Goal: Task Accomplishment & Management: Manage account settings

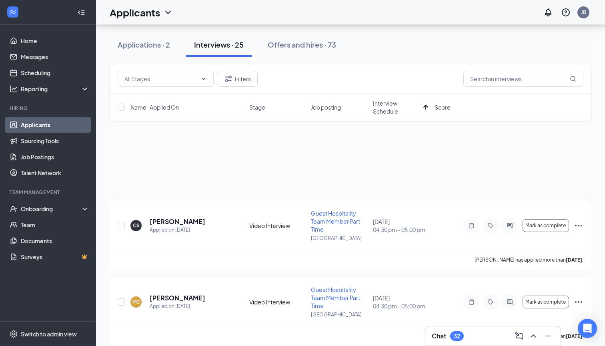
scroll to position [161, 0]
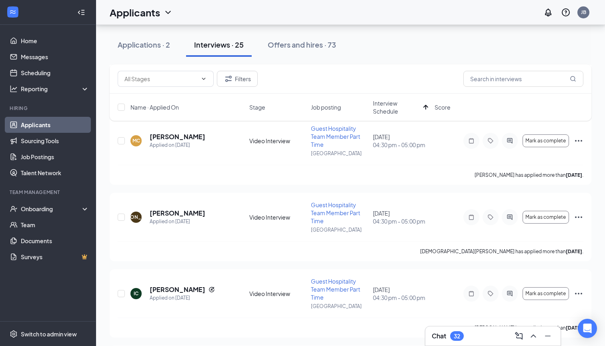
click at [371, 61] on div "Applications · 2 Interviews · 25 Offers and hires · 73" at bounding box center [350, 45] width 481 height 40
click at [305, 45] on div "Offers and hires · 73" at bounding box center [302, 45] width 68 height 10
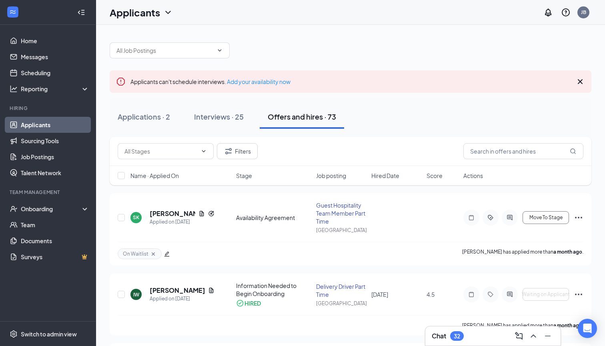
click at [371, 174] on div "Name · Applied On Stage Job posting Hired Date Score Actions" at bounding box center [350, 175] width 481 height 19
click at [378, 174] on span "Hired Date" at bounding box center [385, 176] width 28 height 8
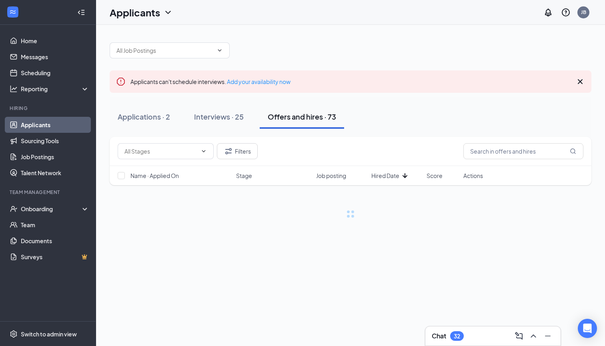
click at [378, 174] on span "Hired Date" at bounding box center [385, 176] width 28 height 8
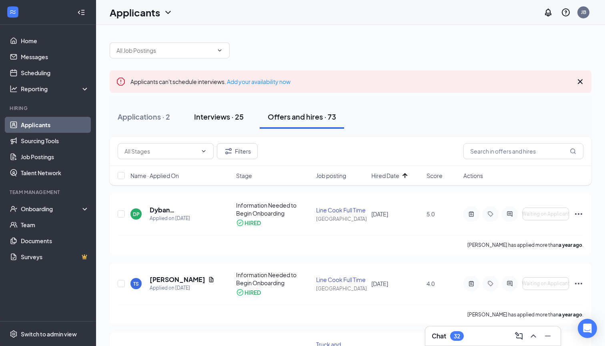
click at [234, 113] on div "Interviews · 25" at bounding box center [219, 117] width 50 height 10
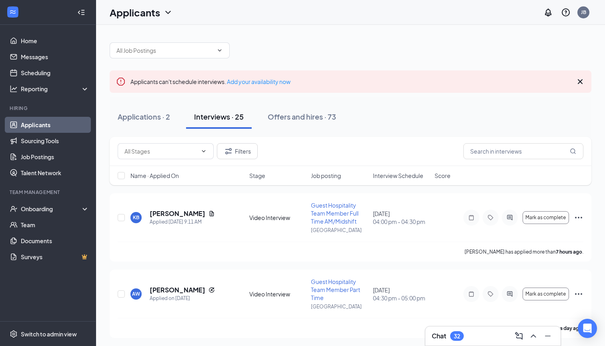
click at [403, 177] on span "Interview Schedule" at bounding box center [398, 176] width 50 height 8
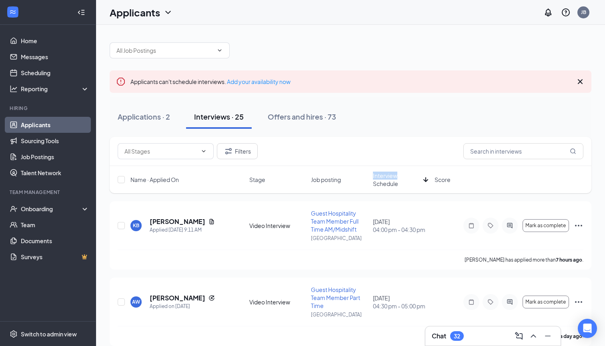
click at [403, 177] on span "Interview Schedule" at bounding box center [396, 180] width 47 height 16
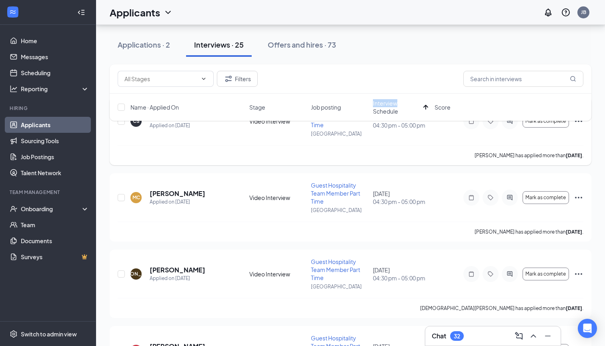
scroll to position [107, 0]
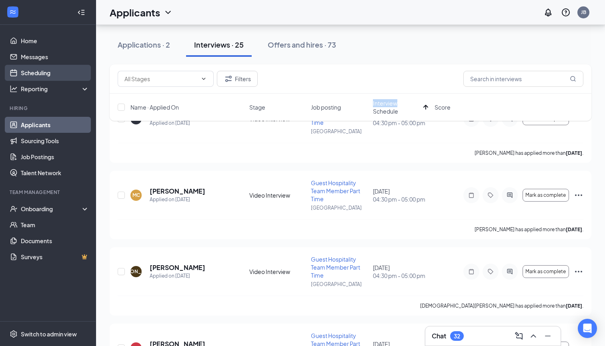
click at [50, 73] on link "Scheduling" at bounding box center [55, 73] width 68 height 16
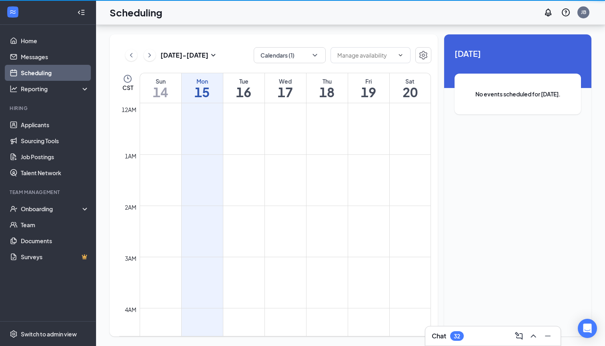
scroll to position [393, 0]
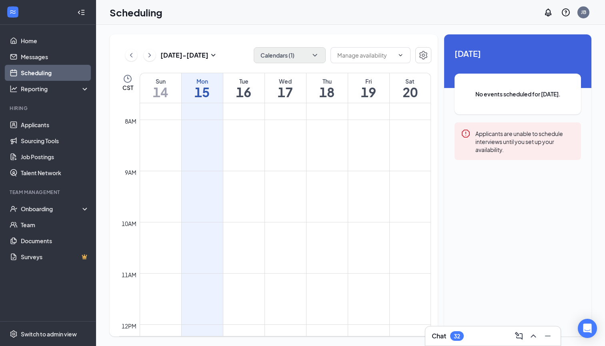
click at [276, 57] on button "Calendars (1)" at bounding box center [290, 55] width 72 height 16
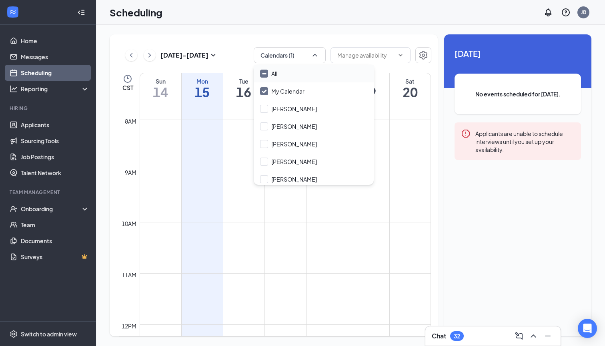
click at [263, 74] on icon "Minimize" at bounding box center [264, 74] width 6 height 6
click at [263, 74] on input "All" at bounding box center [268, 74] width 17 height 8
checkbox input "true"
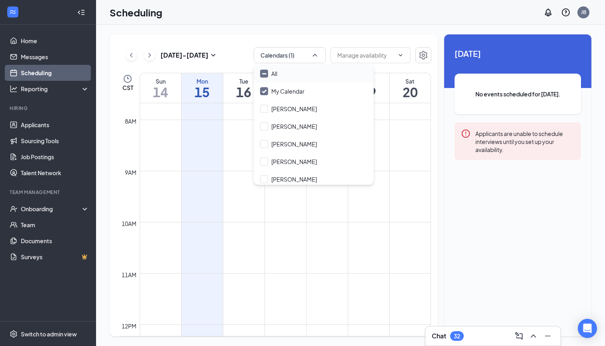
checkbox input "true"
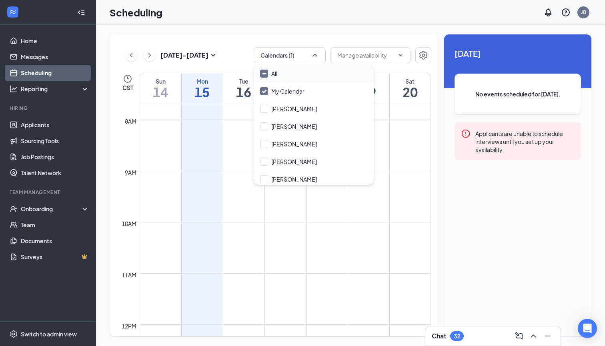
checkbox input "true"
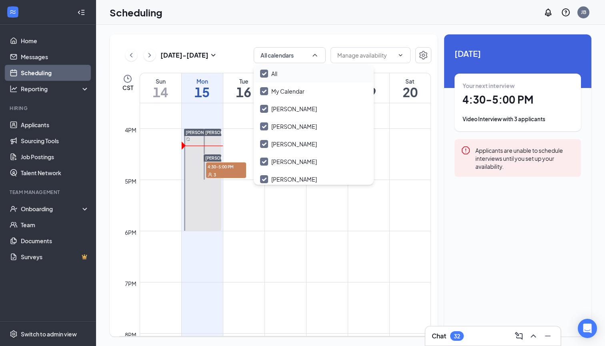
scroll to position [769, 0]
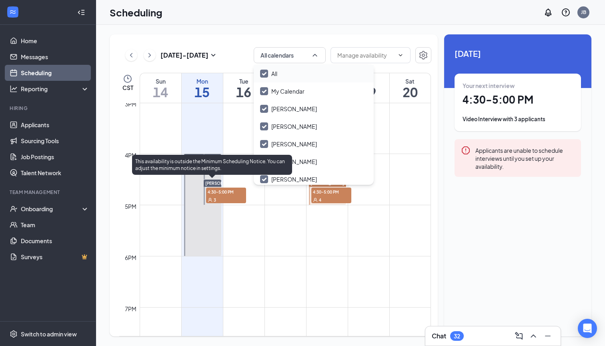
click at [228, 190] on span "4:30-5:00 PM" at bounding box center [226, 192] width 40 height 8
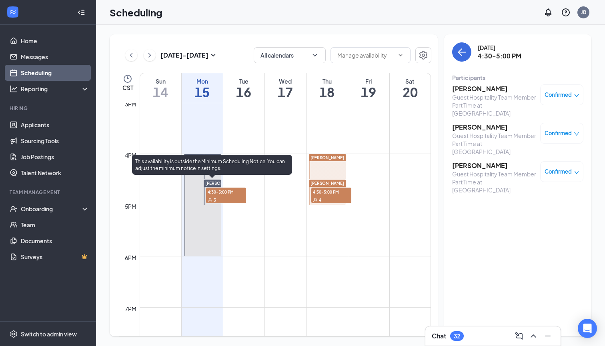
click at [232, 195] on span "4:30-5:00 PM" at bounding box center [226, 192] width 40 height 8
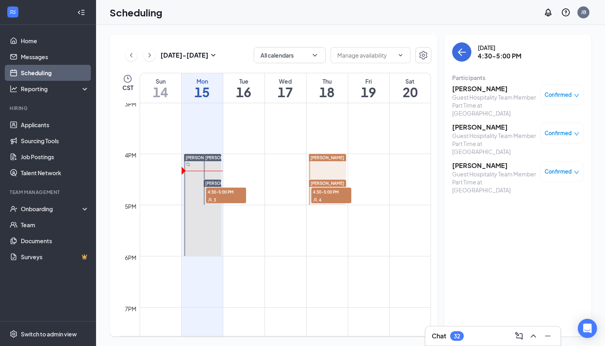
click at [490, 90] on h3 "[PERSON_NAME]" at bounding box center [494, 88] width 84 height 9
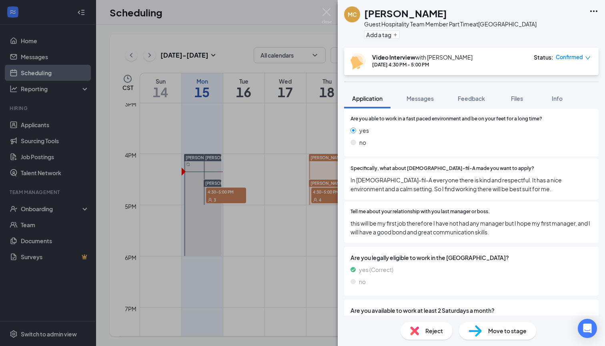
scroll to position [512, 0]
click at [327, 12] on img at bounding box center [326, 16] width 10 height 16
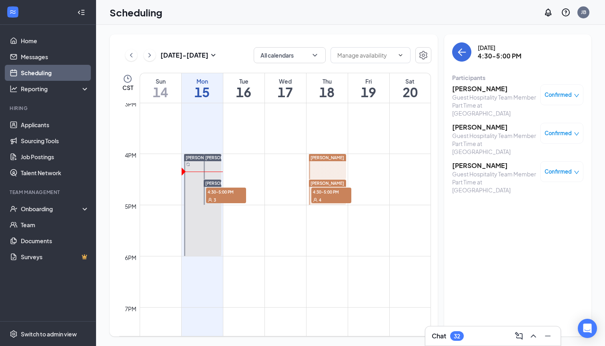
click at [467, 130] on h3 "[PERSON_NAME]" at bounding box center [494, 127] width 84 height 9
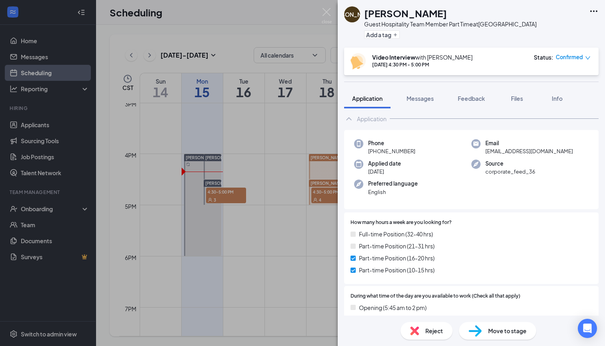
scroll to position [10, 0]
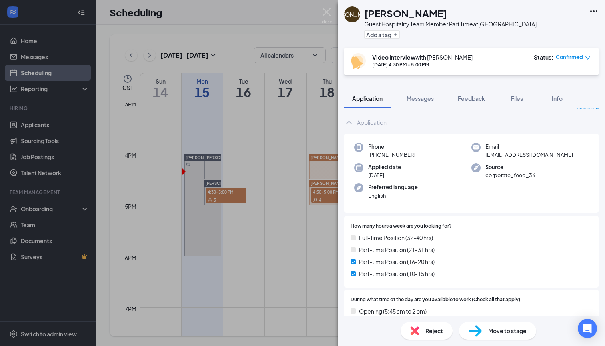
click at [326, 14] on img at bounding box center [326, 16] width 10 height 16
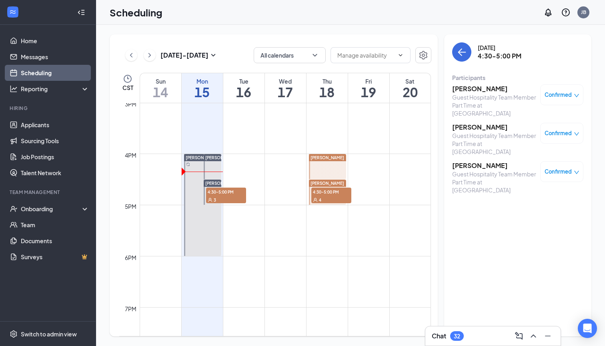
click at [482, 167] on h3 "[PERSON_NAME]" at bounding box center [494, 165] width 84 height 9
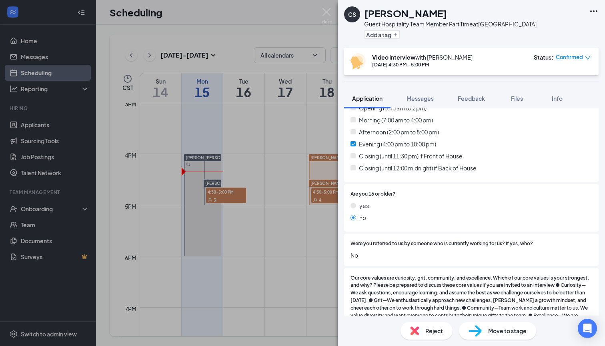
scroll to position [212, 0]
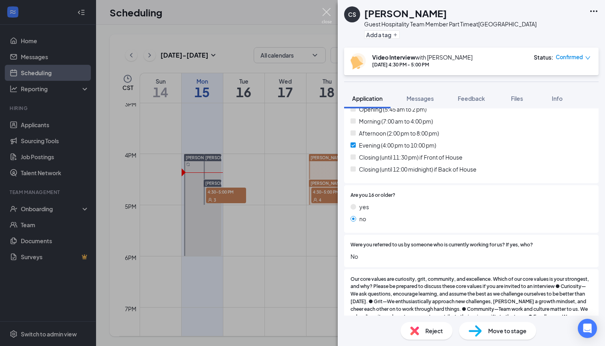
click at [326, 14] on img at bounding box center [326, 16] width 10 height 16
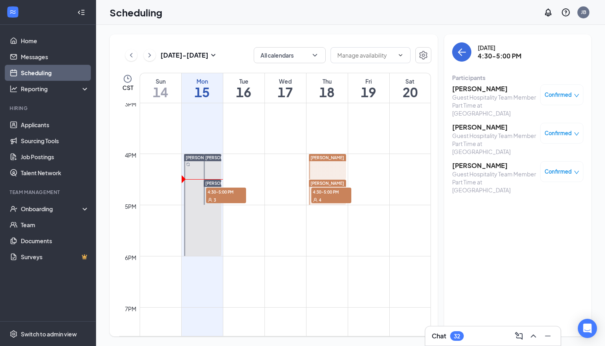
click at [339, 196] on div "4" at bounding box center [331, 200] width 40 height 8
click at [80, 17] on div at bounding box center [81, 12] width 16 height 16
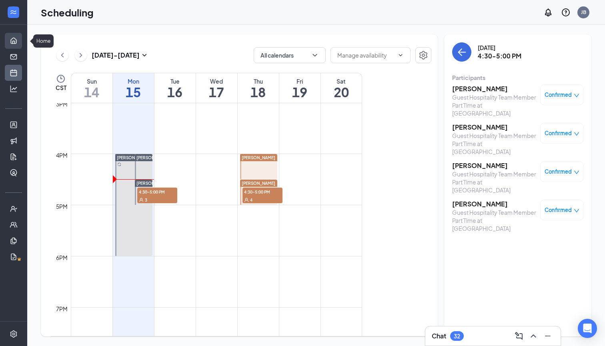
click at [21, 39] on link "Home" at bounding box center [25, 41] width 8 height 16
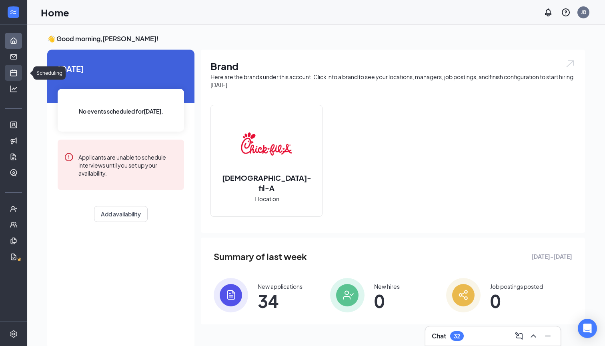
click at [21, 72] on link "Scheduling" at bounding box center [25, 73] width 8 height 16
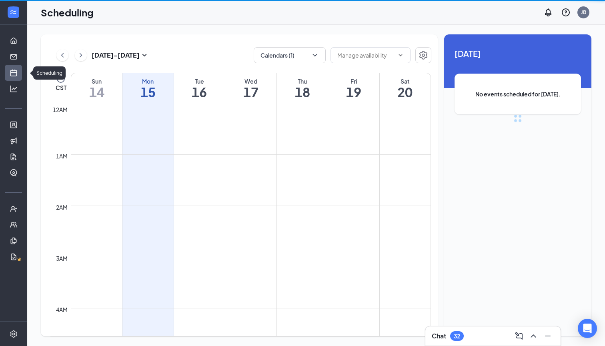
scroll to position [393, 0]
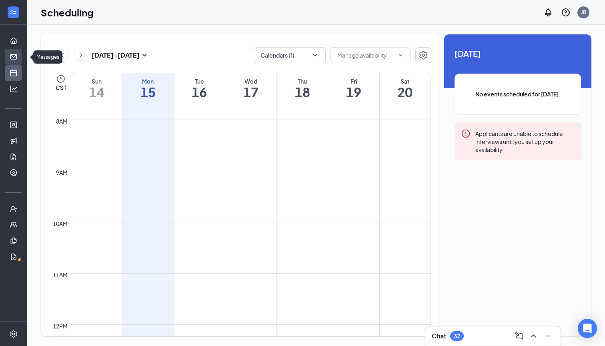
click at [21, 58] on link "Messages" at bounding box center [25, 57] width 8 height 16
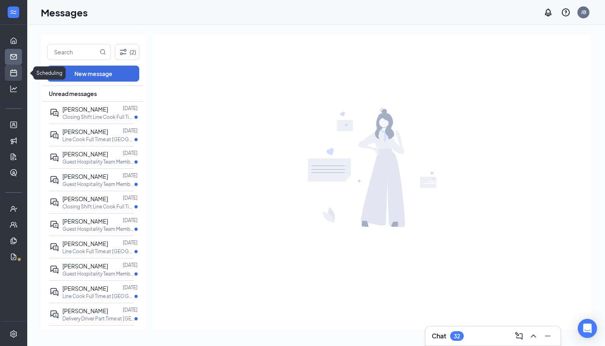
click at [21, 71] on link "Scheduling" at bounding box center [25, 73] width 8 height 16
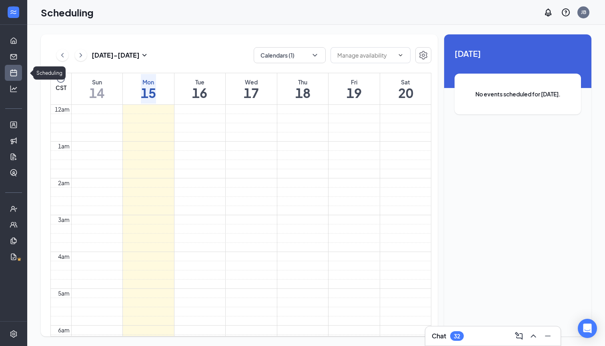
scroll to position [393, 0]
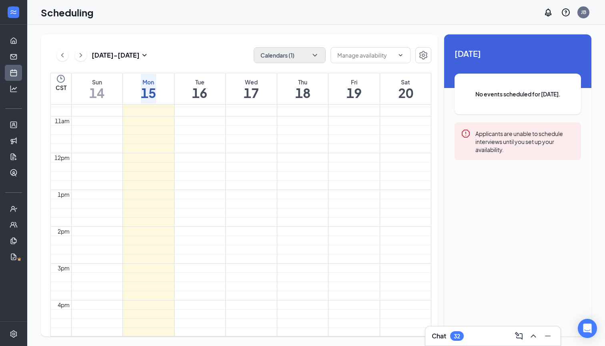
click at [313, 54] on icon "ChevronDown" at bounding box center [315, 55] width 8 height 8
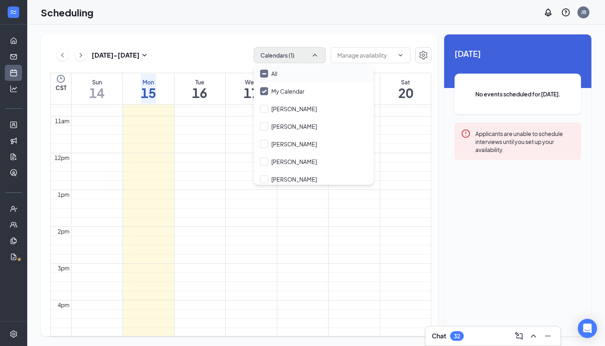
click at [267, 75] on div at bounding box center [264, 74] width 8 height 8
click at [267, 75] on input "All" at bounding box center [268, 74] width 17 height 8
checkbox input "true"
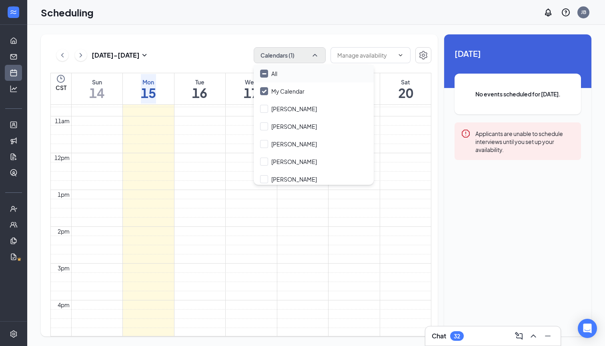
checkbox input "true"
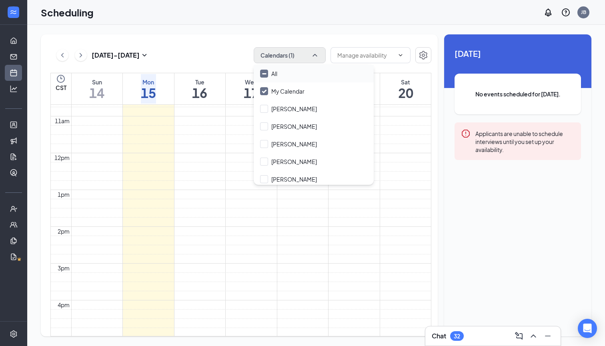
checkbox input "true"
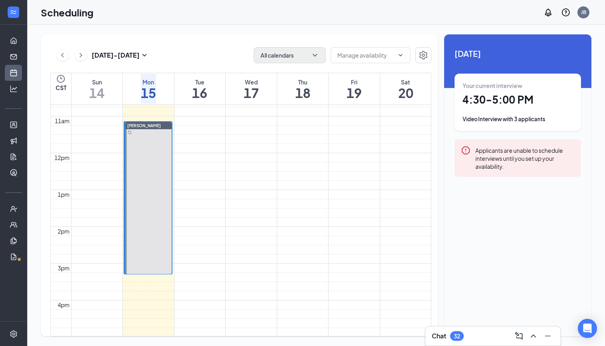
click at [371, 126] on td at bounding box center [251, 120] width 360 height 9
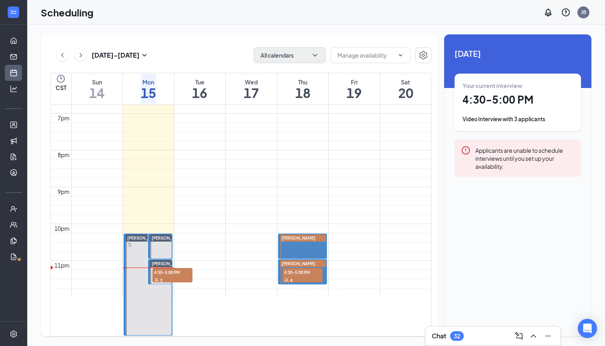
scroll to position [819, 0]
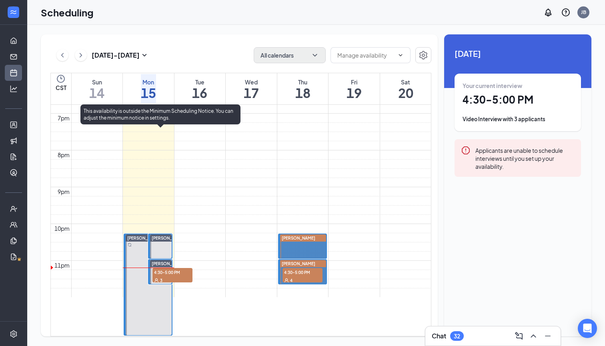
click at [168, 268] on span "4:30-5:00 PM" at bounding box center [172, 272] width 40 height 8
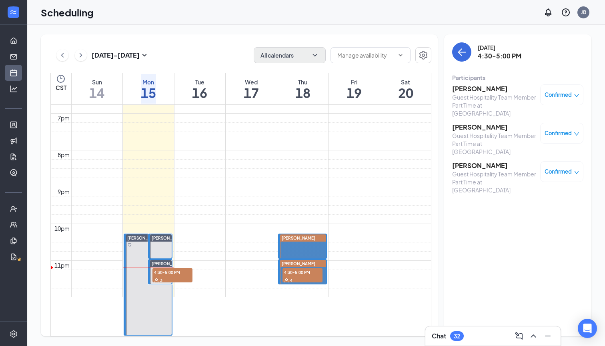
click at [479, 130] on h3 "[PERSON_NAME]" at bounding box center [494, 127] width 84 height 9
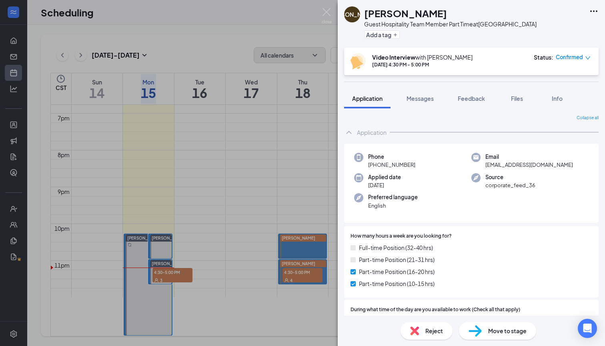
click at [573, 57] on span "Confirmed" at bounding box center [568, 57] width 27 height 8
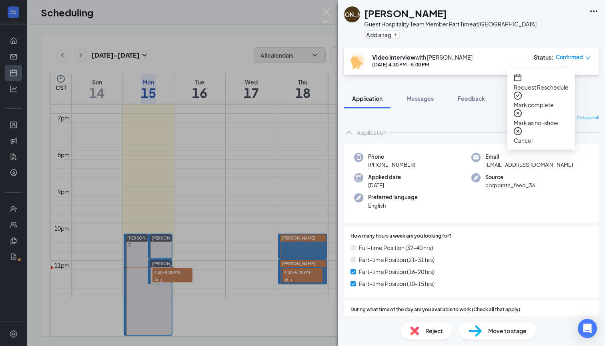
click at [550, 118] on span "Mark as no-show" at bounding box center [540, 122] width 55 height 9
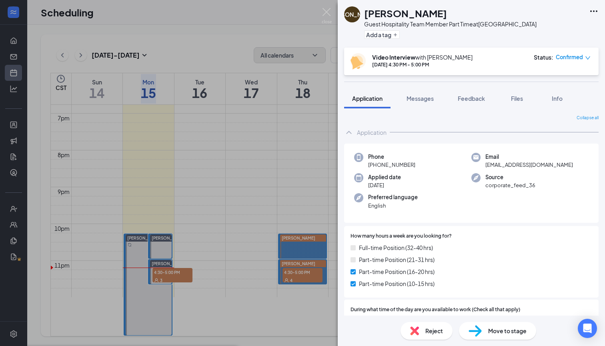
checkbox input "true"
